Goal: Obtain resource: Obtain resource

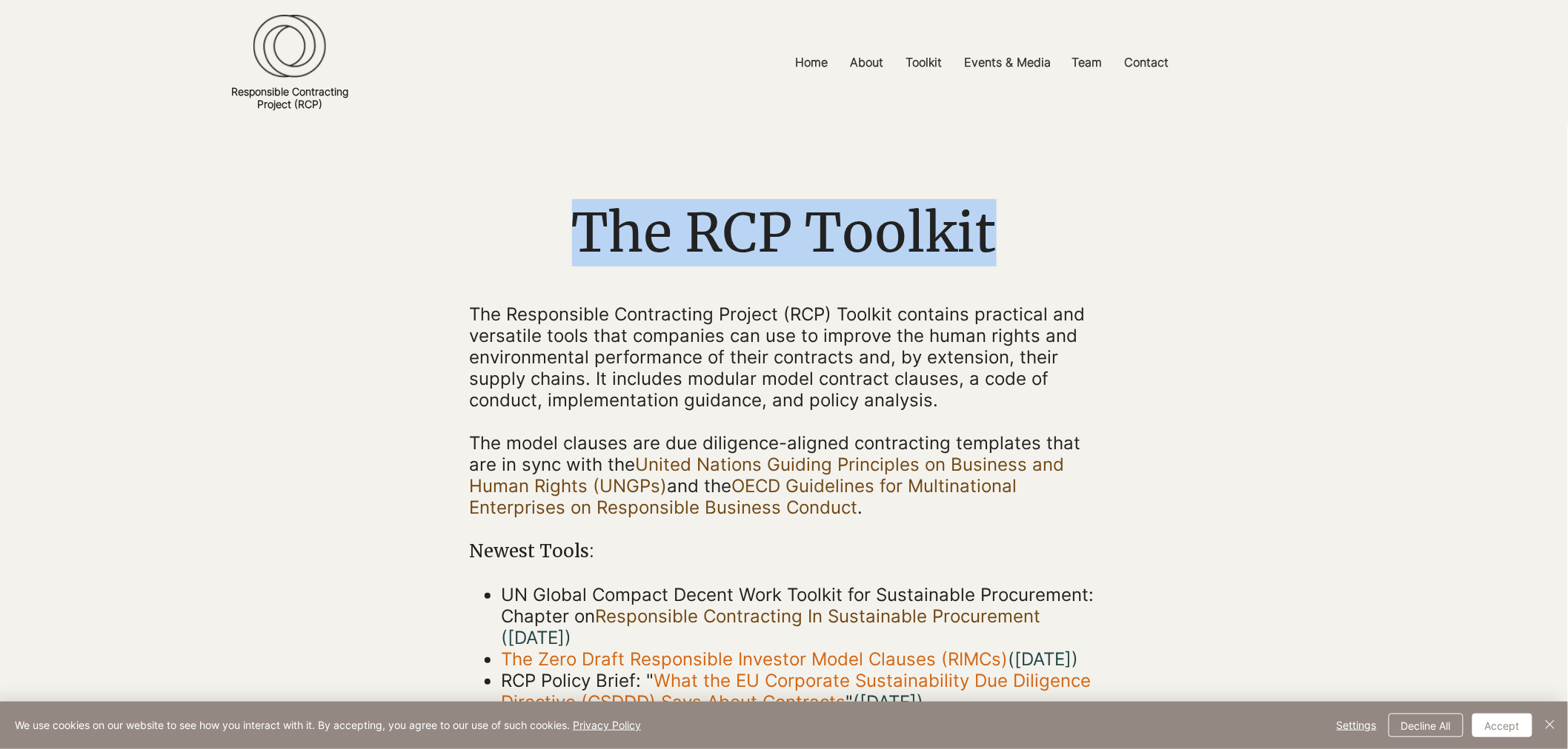
drag, startPoint x: 1005, startPoint y: 235, endPoint x: 515, endPoint y: 244, distance: 490.1
click at [515, 244] on h1 "The RCP Toolkit" at bounding box center [783, 233] width 629 height 67
drag, startPoint x: 839, startPoint y: 322, endPoint x: 453, endPoint y: 313, distance: 386.1
click at [453, 313] on div "The RCP Toolkit The Responsible Contracting Project (RCP) Toolkit contains prac…" at bounding box center [784, 419] width 1568 height 588
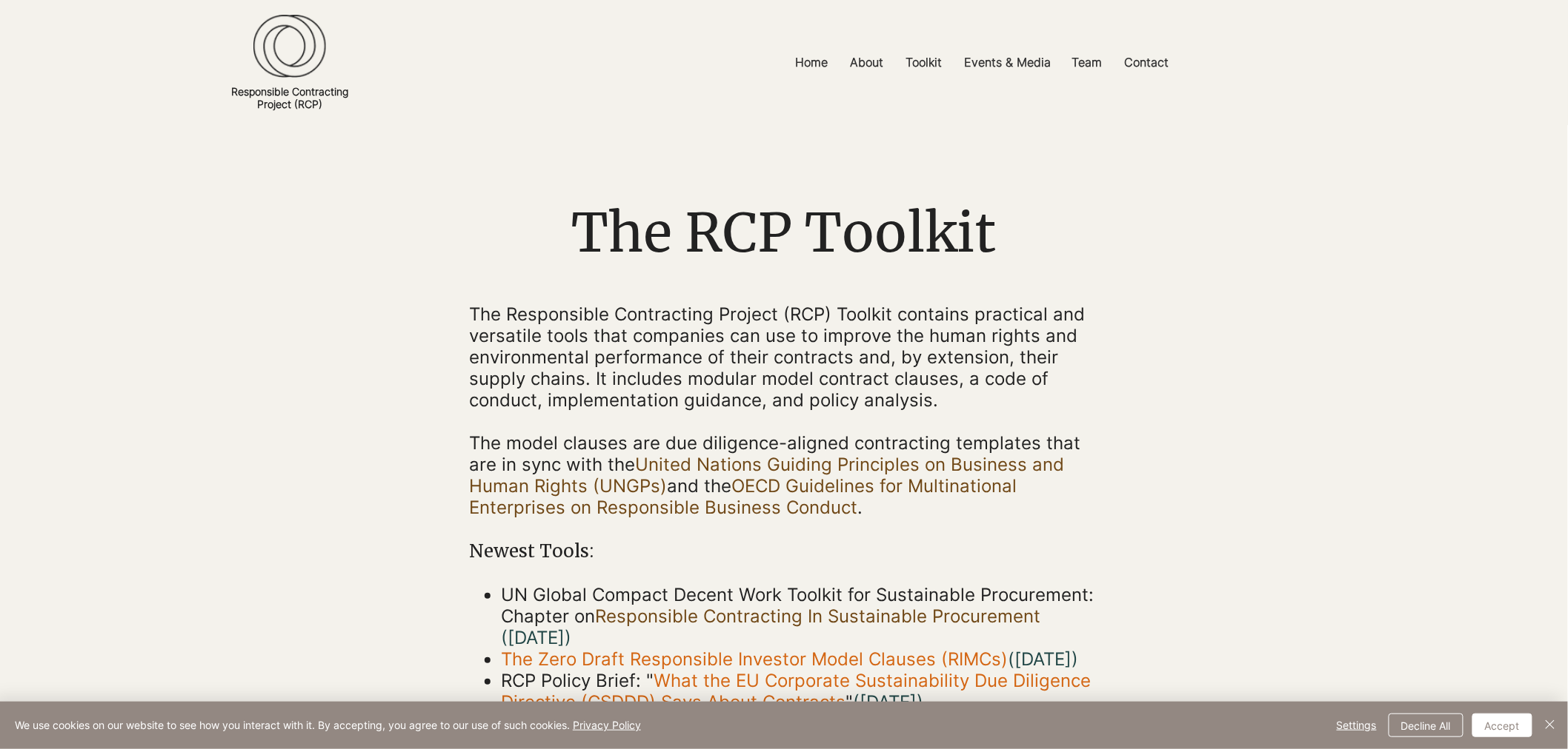
drag, startPoint x: 936, startPoint y: 325, endPoint x: 923, endPoint y: 336, distance: 17.0
click at [936, 326] on span "The Responsible Contracting Project (RCP) Toolkit contains practical and versat…" at bounding box center [776, 357] width 616 height 107
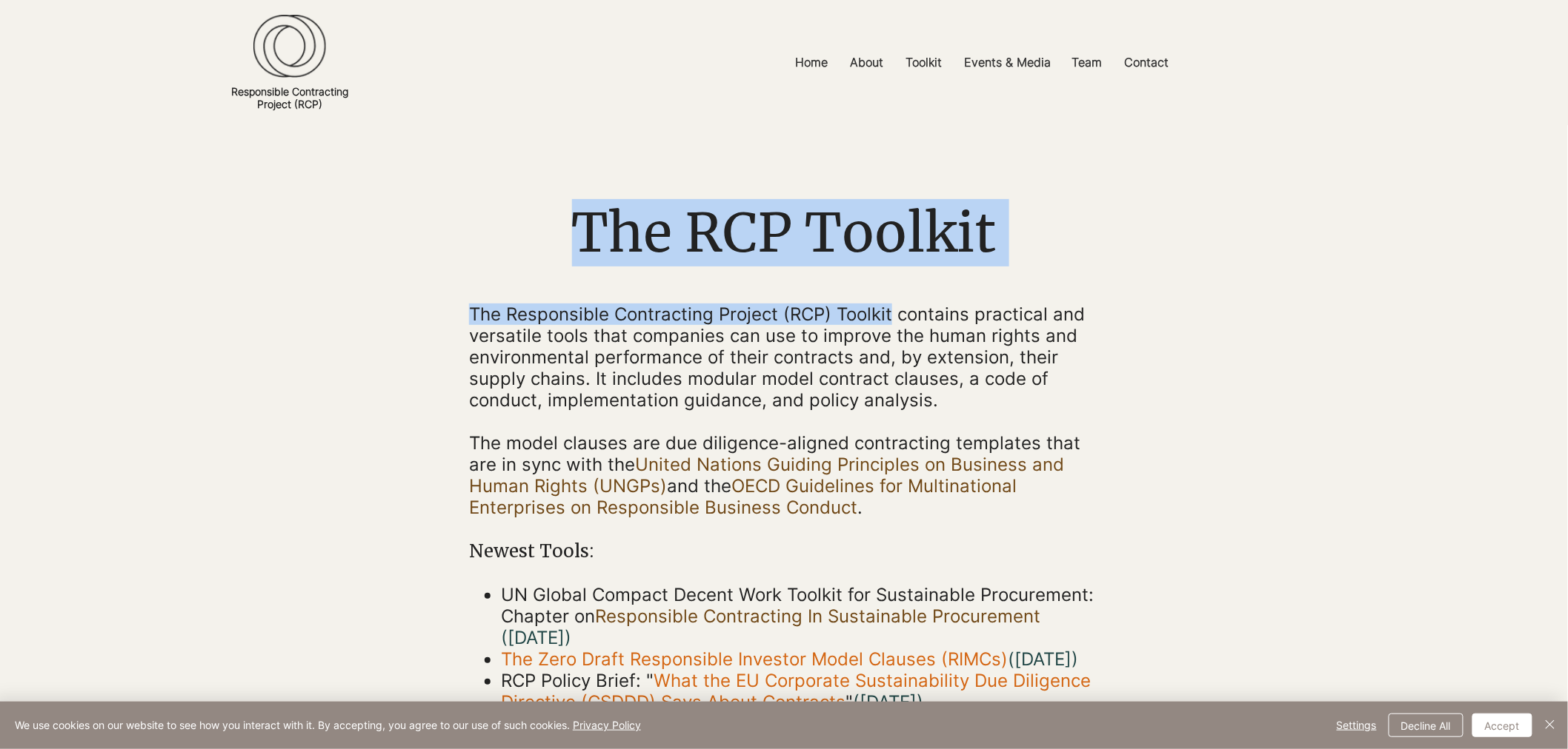
drag, startPoint x: 882, startPoint y: 314, endPoint x: 465, endPoint y: 311, distance: 417.0
click at [465, 311] on div "The RCP Toolkit The Responsible Contracting Project (RCP) Toolkit contains prac…" at bounding box center [784, 419] width 1568 height 588
click at [539, 313] on span "The Responsible Contracting Project (RCP) Toolkit contains practical and versat…" at bounding box center [776, 357] width 616 height 107
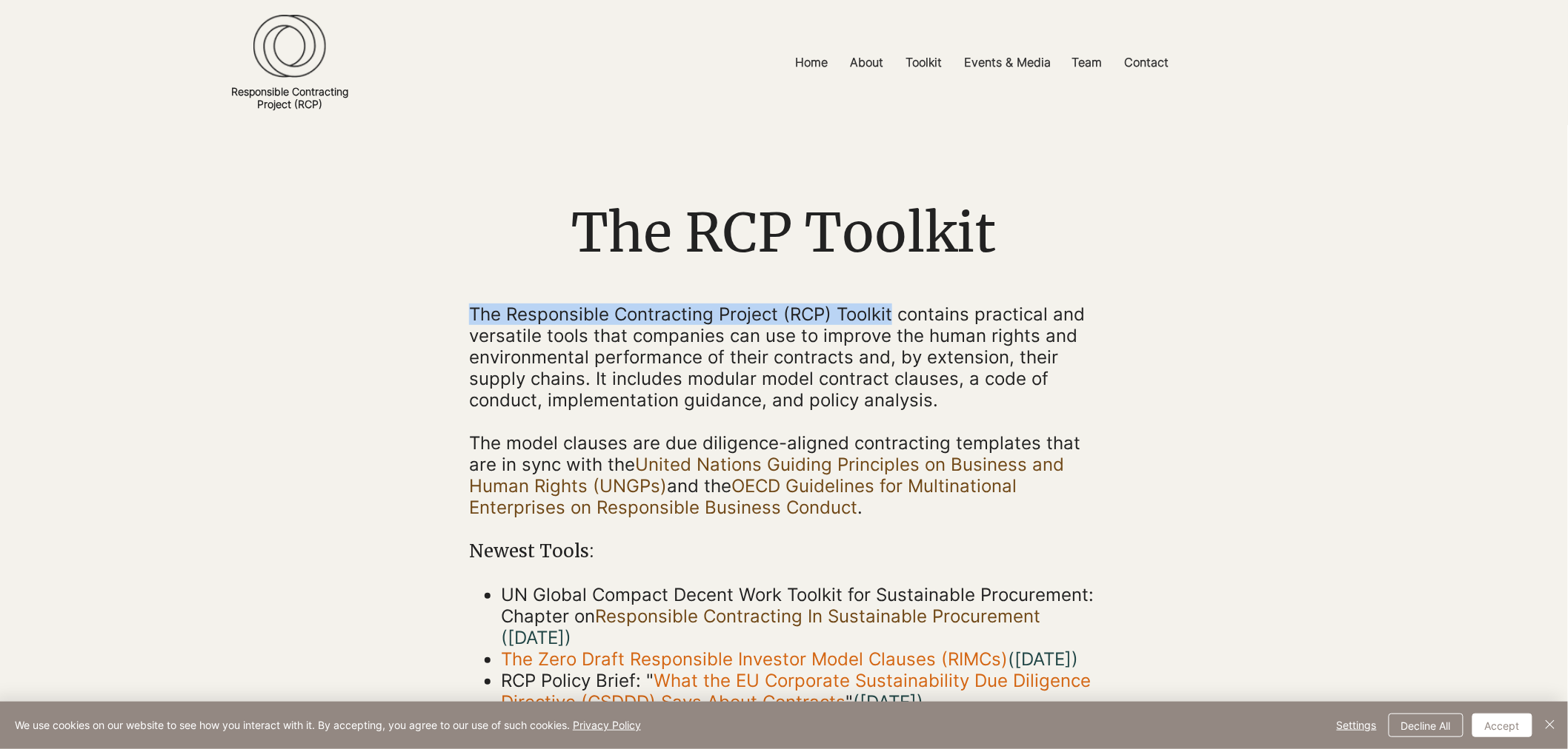
drag, startPoint x: 470, startPoint y: 309, endPoint x: 889, endPoint y: 319, distance: 419.1
click at [889, 319] on span "The Responsible Contracting Project (RCP) Toolkit contains practical and versat…" at bounding box center [776, 357] width 616 height 107
copy span "The Responsible Contracting Project (RCP) Toolkit"
click at [937, 426] on p "main content" at bounding box center [783, 421] width 629 height 22
drag, startPoint x: 867, startPoint y: 508, endPoint x: 470, endPoint y: 313, distance: 442.3
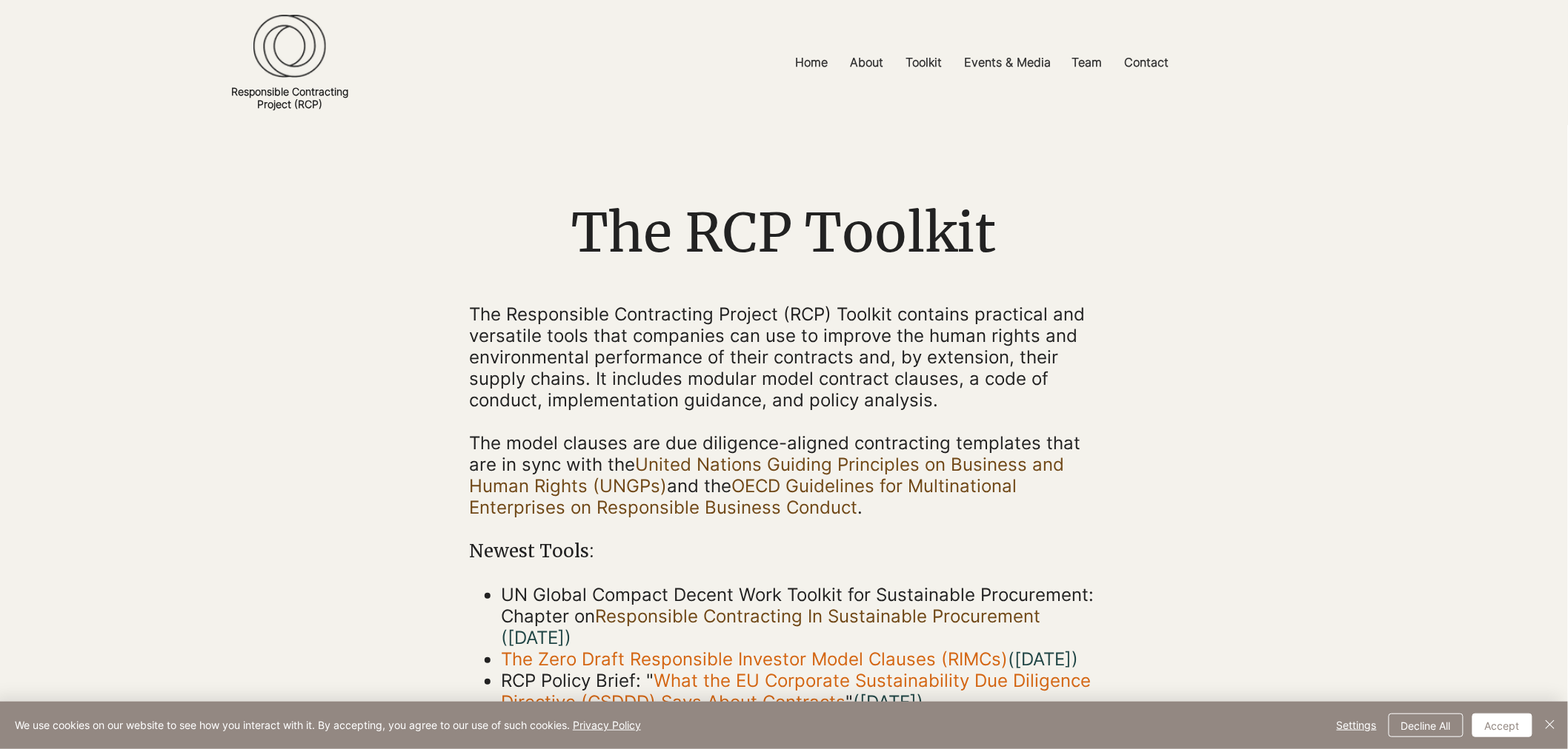
click at [470, 313] on div "The Responsible Contracting Project (RCP) Toolkit contains practical and versat…" at bounding box center [783, 508] width 629 height 409
copy div "The Responsible Contracting Project (RCP) Toolkit contains practical and versat…"
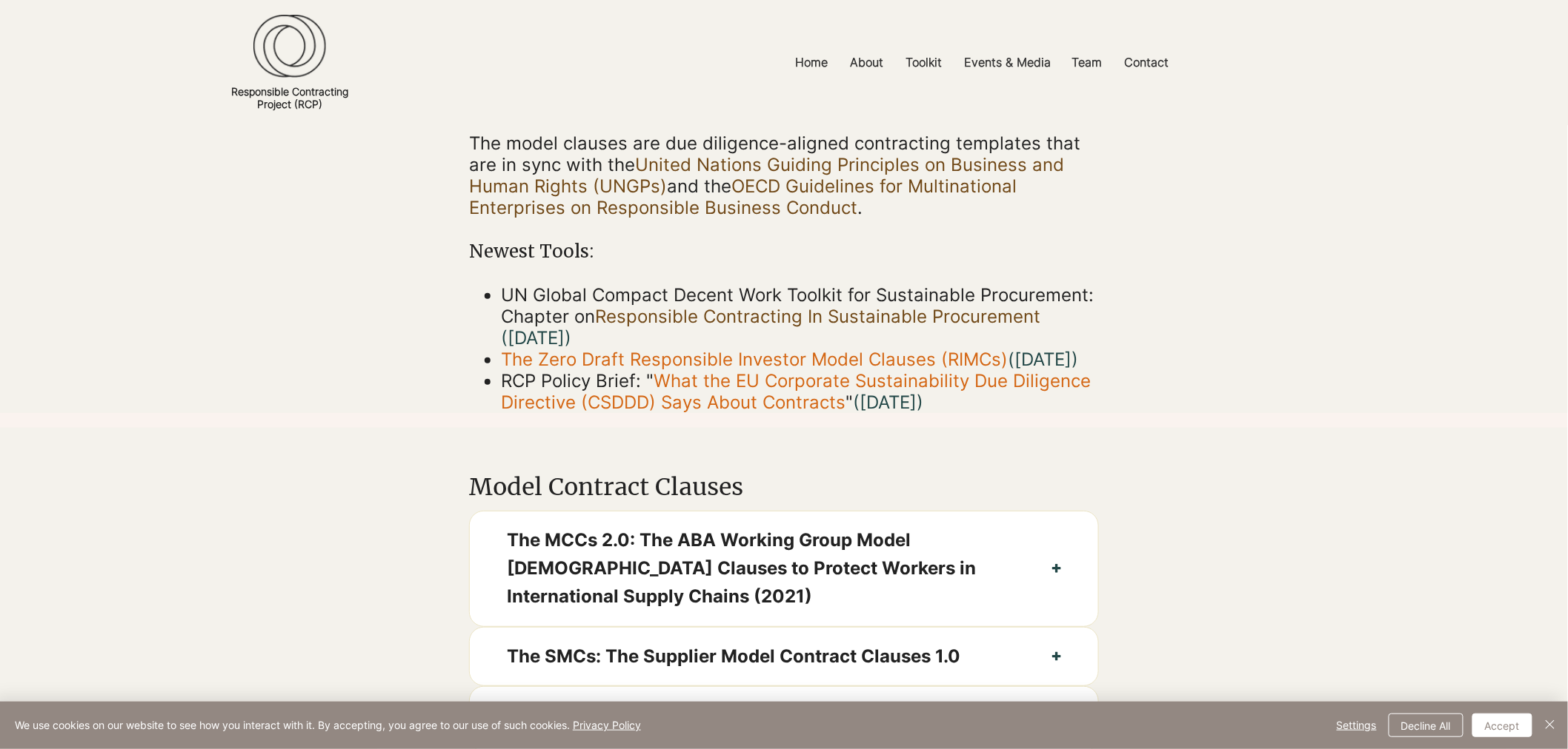
scroll to position [328, 0]
